Goal: Navigation & Orientation: Find specific page/section

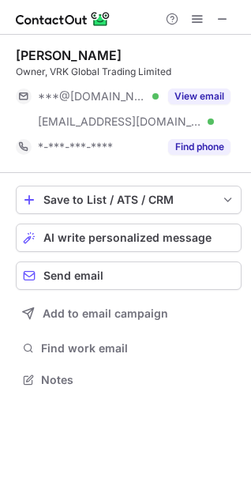
scroll to position [368, 251]
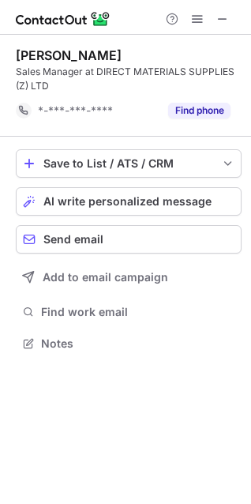
scroll to position [332, 251]
click at [224, 16] on span at bounding box center [222, 19] width 13 height 13
